Goal: Book appointment/travel/reservation

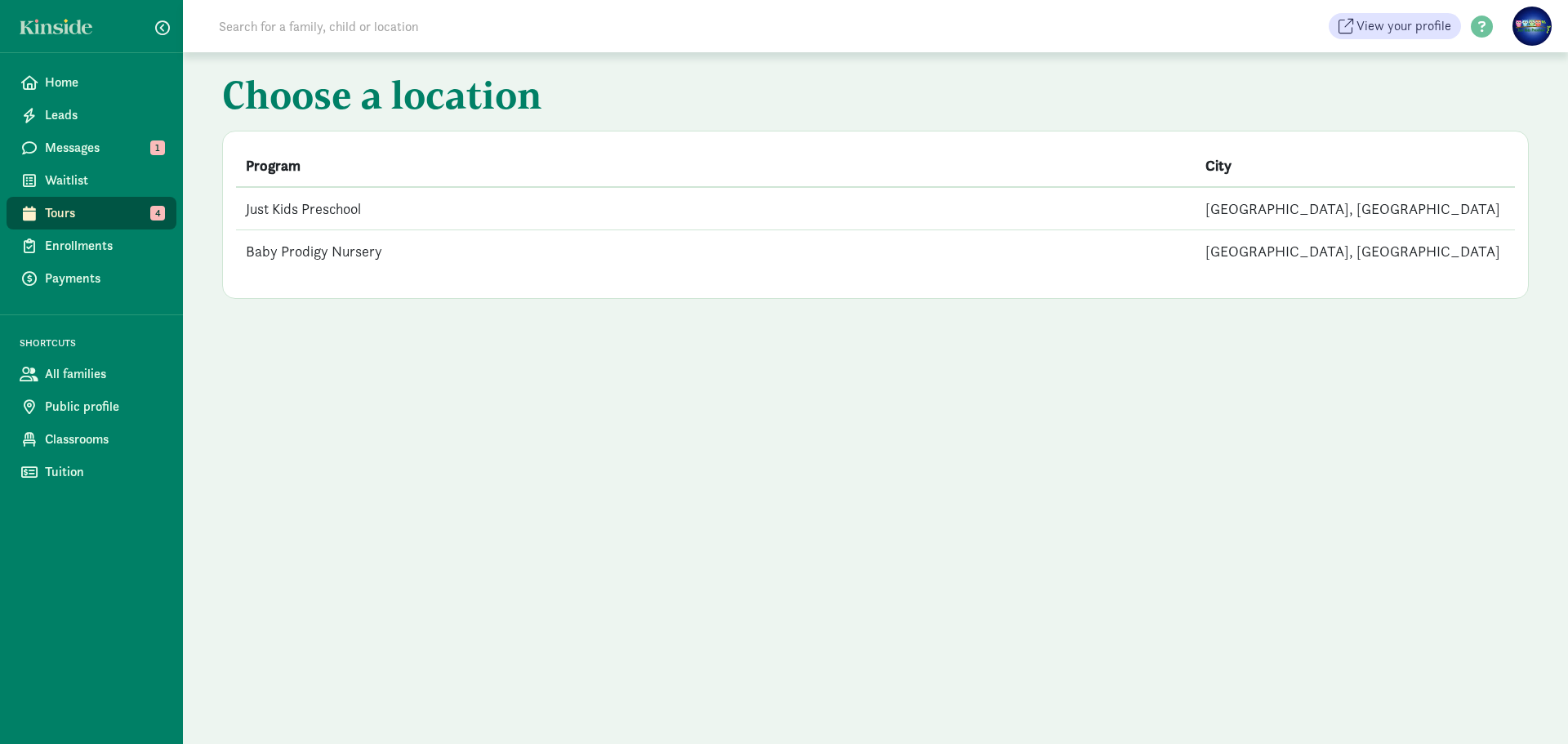
click at [143, 207] on span "Tours" at bounding box center [104, 212] width 118 height 19
click at [356, 210] on td "Just Kids Preschool" at bounding box center [715, 209] width 959 height 44
click at [359, 212] on td "Just Kids Preschool" at bounding box center [715, 209] width 959 height 44
